Goal: Task Accomplishment & Management: Use online tool/utility

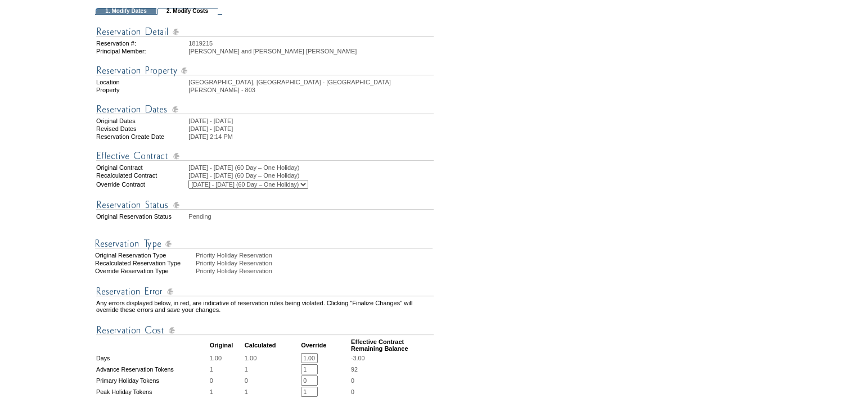
scroll to position [281, 0]
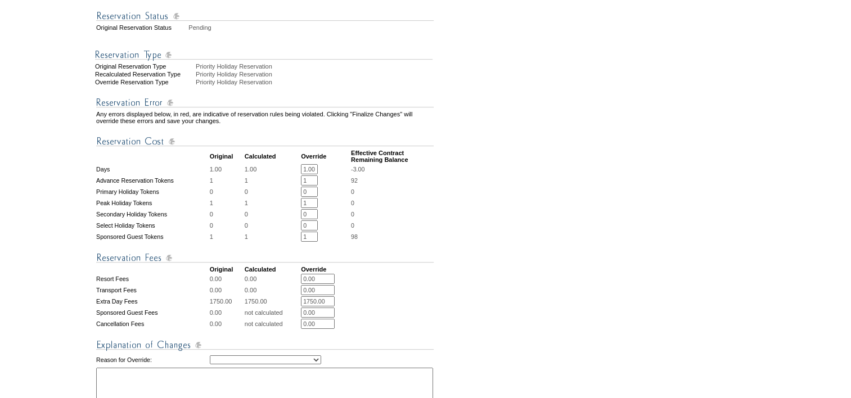
drag, startPoint x: 311, startPoint y: 216, endPoint x: 294, endPoint y: 218, distance: 16.5
click at [294, 208] on tr "Peak Holiday Tokens 1 1 1 * * 0" at bounding box center [265, 203] width 338 height 10
type input "0"
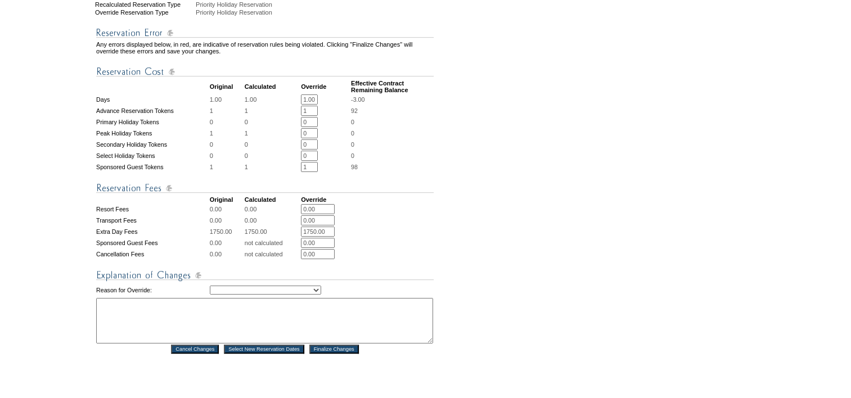
scroll to position [486, 0]
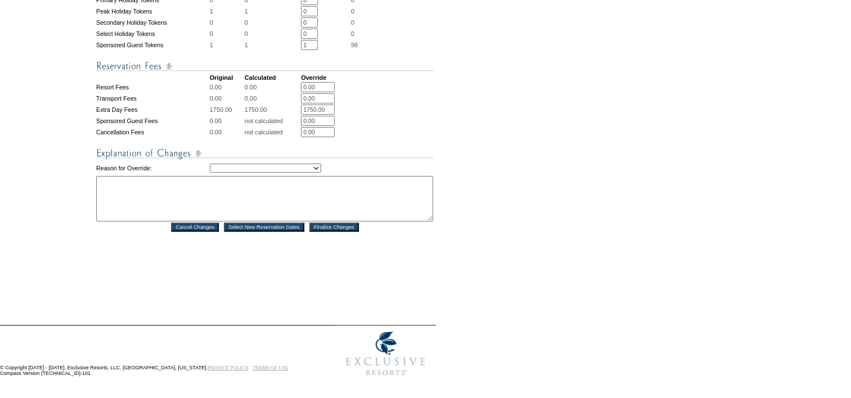
click at [266, 164] on select "Creating Continuous Stay Days Rebooked After Cancellation Editing Occupant Expe…" at bounding box center [265, 168] width 111 height 9
select select "1042"
click at [210, 164] on select "Creating Continuous Stay Days Rebooked After Cancellation Editing Occupant Expe…" at bounding box center [265, 168] width 111 height 9
click at [177, 204] on textarea at bounding box center [264, 199] width 337 height 46
type textarea "two days from NPH and not charging token for one night in holiday window -AM"
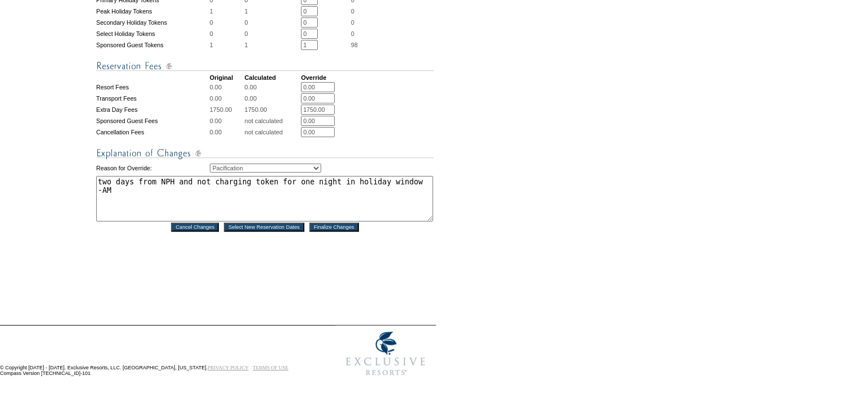
click at [354, 229] on input "Finalize Changes" at bounding box center [334, 227] width 50 height 9
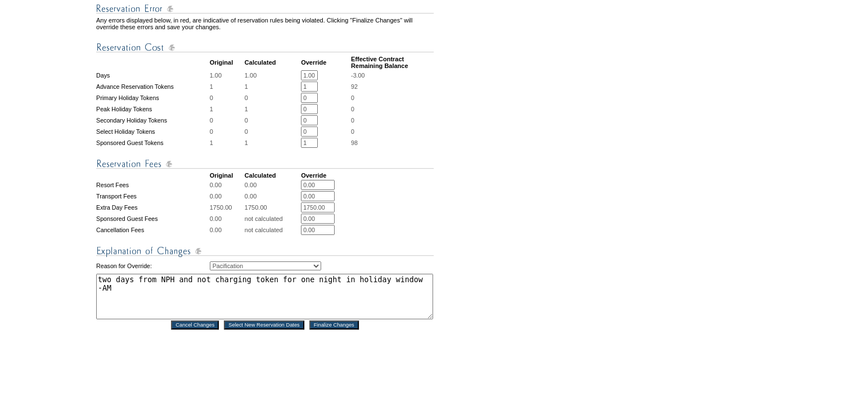
scroll to position [261, 0]
